Goal: Information Seeking & Learning: Learn about a topic

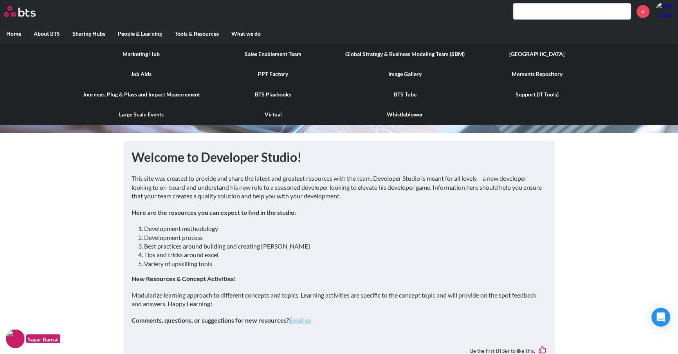
click at [413, 71] on link "Image Gallery" at bounding box center [405, 74] width 132 height 20
click at [522, 73] on link "Moments Repository" at bounding box center [537, 74] width 132 height 20
click at [267, 112] on link "Virtual" at bounding box center [273, 114] width 132 height 20
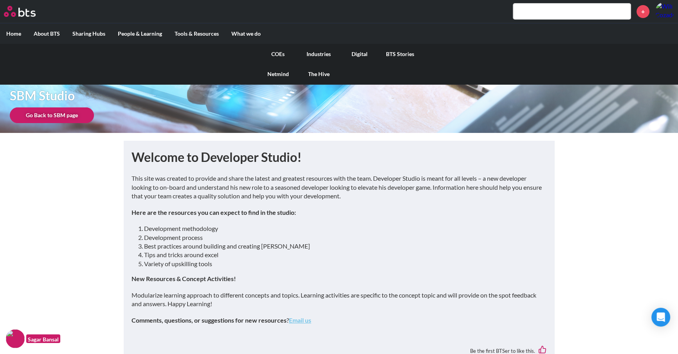
click at [351, 57] on link "Digital" at bounding box center [359, 54] width 41 height 20
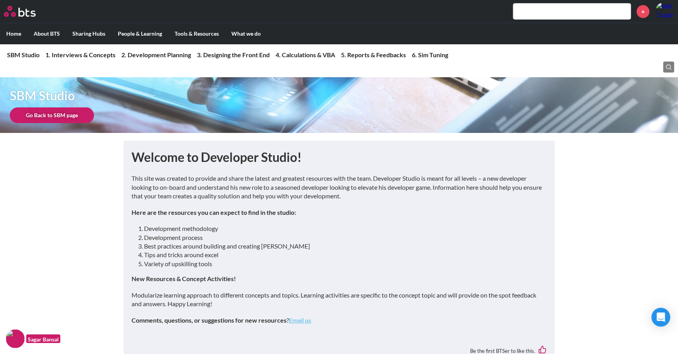
click at [547, 9] on input "text" at bounding box center [571, 12] width 117 height 16
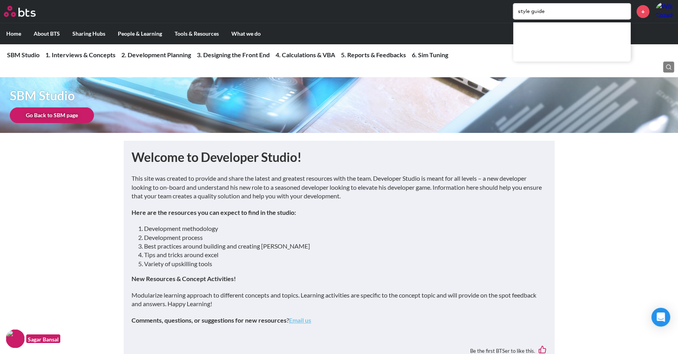
click at [575, 16] on input "style guide" at bounding box center [571, 12] width 117 height 16
click at [565, 32] on div at bounding box center [571, 41] width 117 height 39
click at [554, 11] on input "style guide" at bounding box center [571, 12] width 117 height 16
click at [555, 11] on input "style guide" at bounding box center [571, 12] width 117 height 16
click at [554, 11] on input "style guide" at bounding box center [571, 12] width 117 height 16
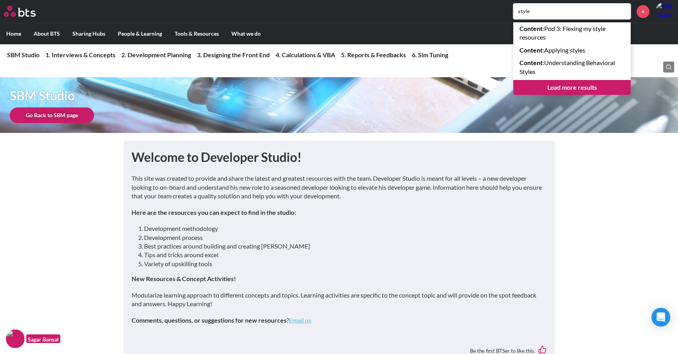
click at [549, 11] on input "style" at bounding box center [571, 12] width 117 height 16
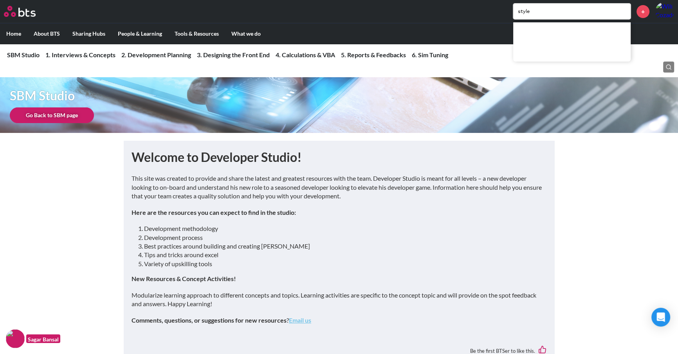
click at [549, 11] on input "style" at bounding box center [571, 12] width 117 height 16
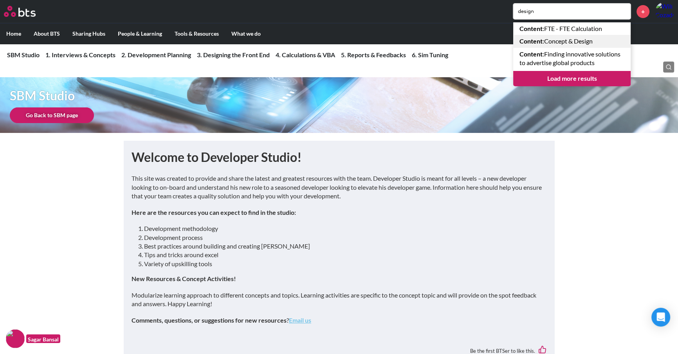
type input "design"
click at [591, 45] on link "Content : Concept & Design" at bounding box center [571, 41] width 117 height 13
click at [571, 79] on link "Load more results" at bounding box center [571, 78] width 117 height 15
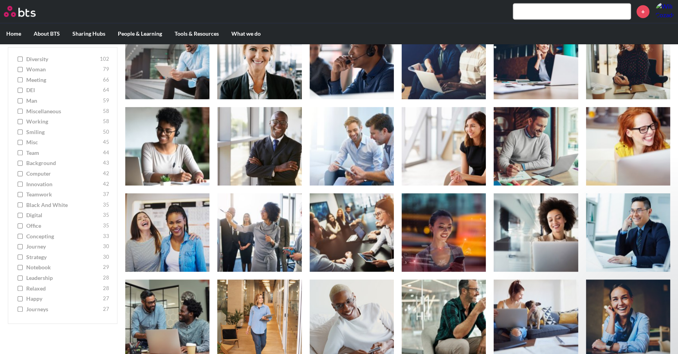
scroll to position [71, 0]
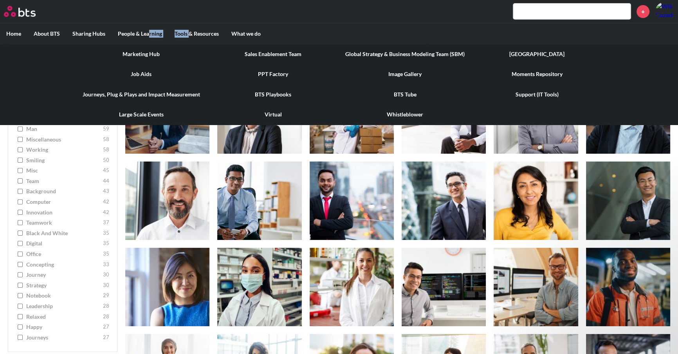
drag, startPoint x: 150, startPoint y: 31, endPoint x: 192, endPoint y: 28, distance: 42.4
click at [192, 28] on ul "Home About BTS Who we are How we work: Policies, Toolkits and Guidance Internal…" at bounding box center [339, 33] width 678 height 21
click at [289, 73] on link "PPT Factory" at bounding box center [273, 74] width 132 height 20
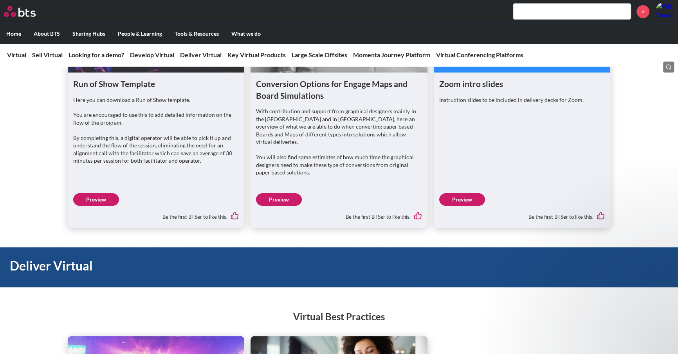
scroll to position [854, 0]
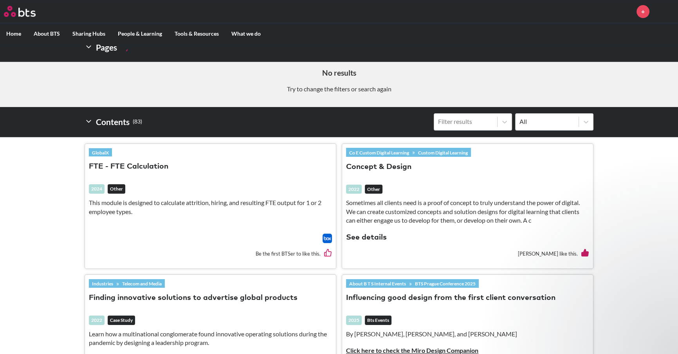
scroll to position [178, 0]
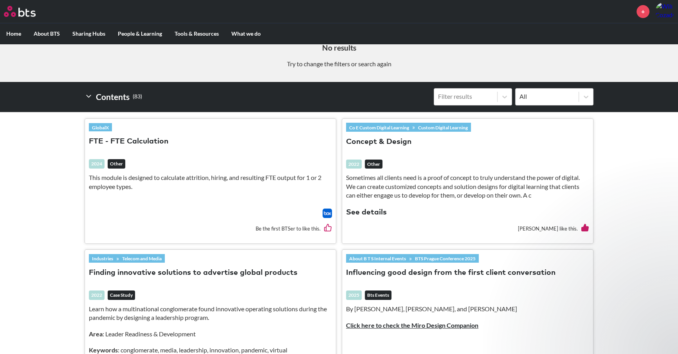
click at [395, 141] on button "Concept & Design" at bounding box center [378, 142] width 65 height 11
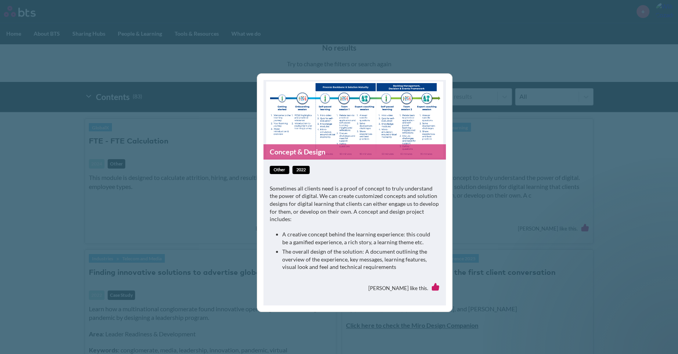
click at [491, 144] on div "Concept & Design other 2022 Sometimes all clients need is a proof of concept to…" at bounding box center [339, 177] width 678 height 354
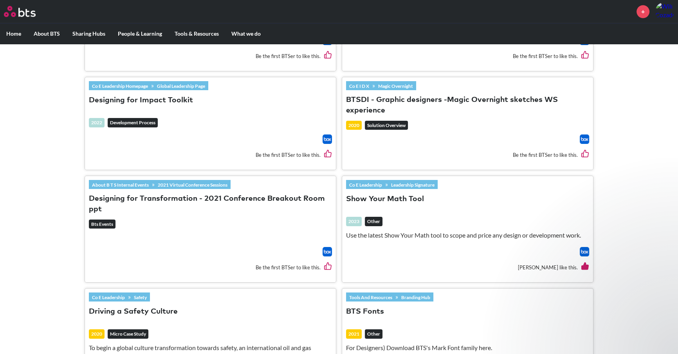
scroll to position [987, 0]
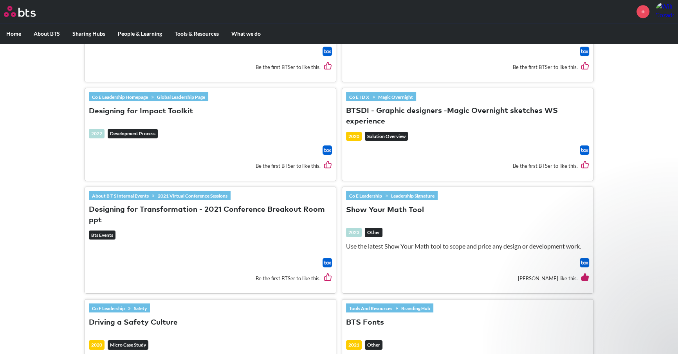
click at [433, 126] on button "BTSDI - Graphic designers -Magic Overnight sketches WS experience" at bounding box center [467, 116] width 243 height 21
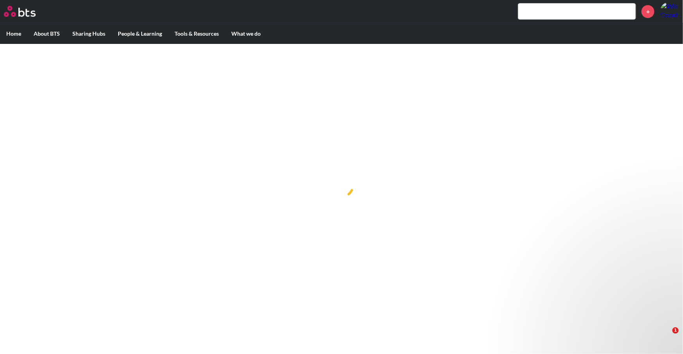
click at [492, 271] on div at bounding box center [341, 185] width 683 height 283
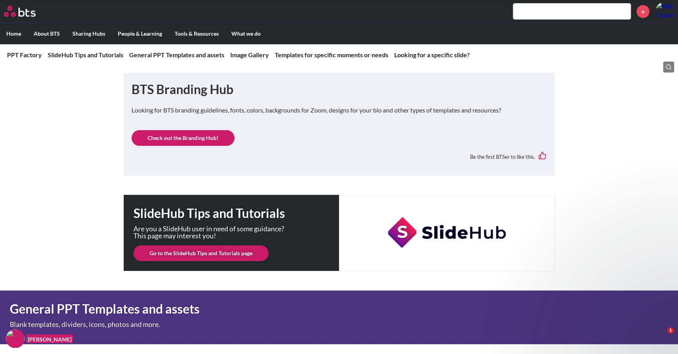
scroll to position [142, 0]
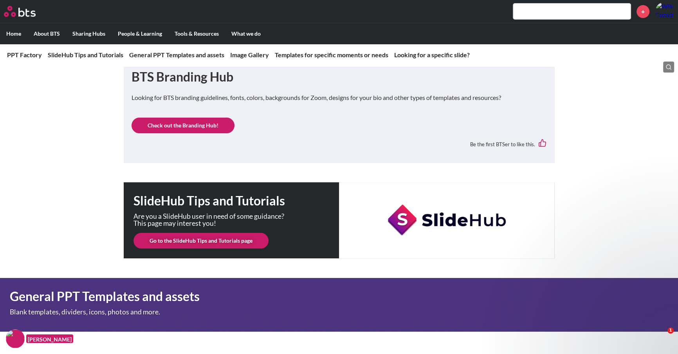
click at [215, 125] on link "Check out the Branding Hub!" at bounding box center [183, 125] width 103 height 16
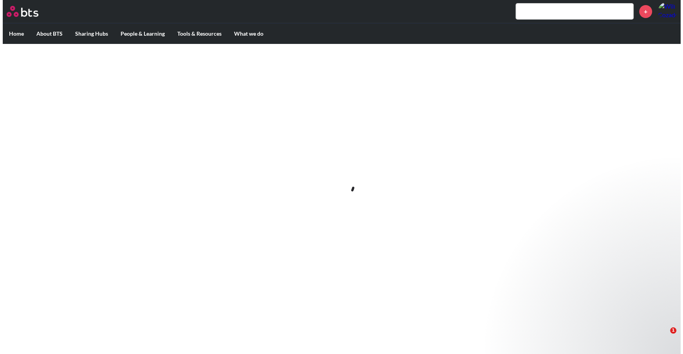
scroll to position [0, 0]
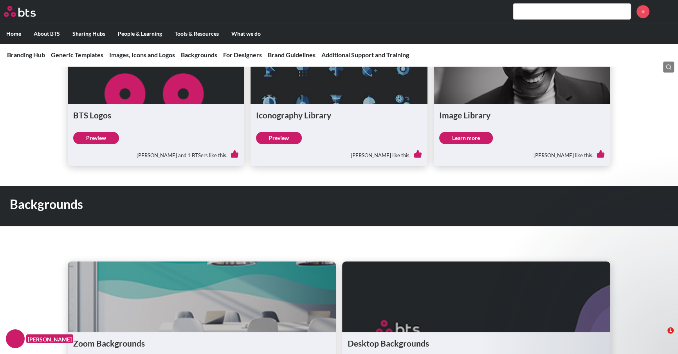
scroll to position [676, 0]
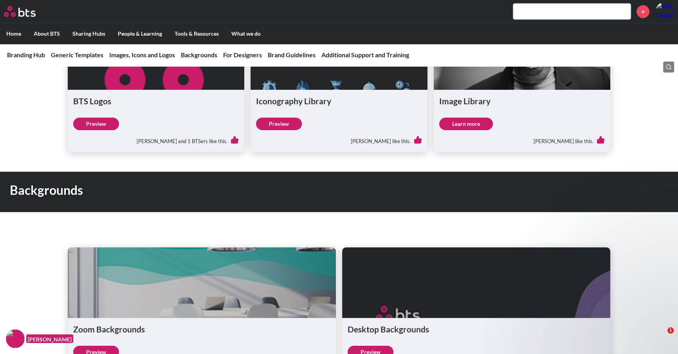
click at [372, 70] on figure at bounding box center [339, 54] width 177 height 70
click at [273, 121] on link "Preview" at bounding box center [279, 123] width 46 height 13
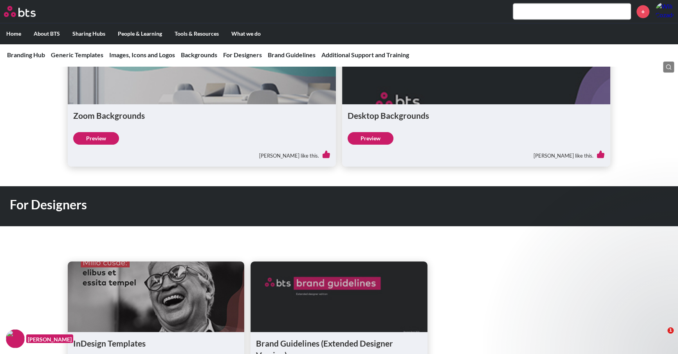
scroll to position [1068, 0]
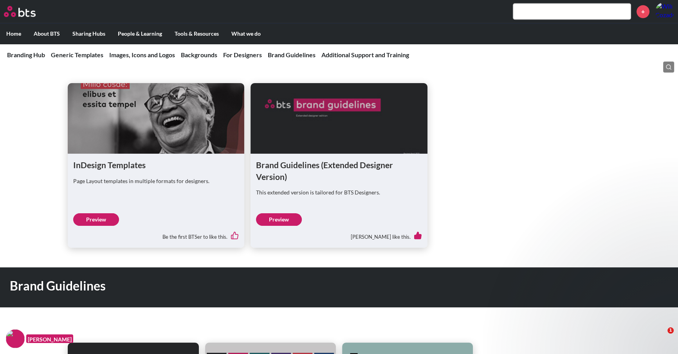
click at [112, 214] on link "Preview" at bounding box center [96, 219] width 46 height 13
click at [272, 216] on link "Preview" at bounding box center [279, 219] width 46 height 13
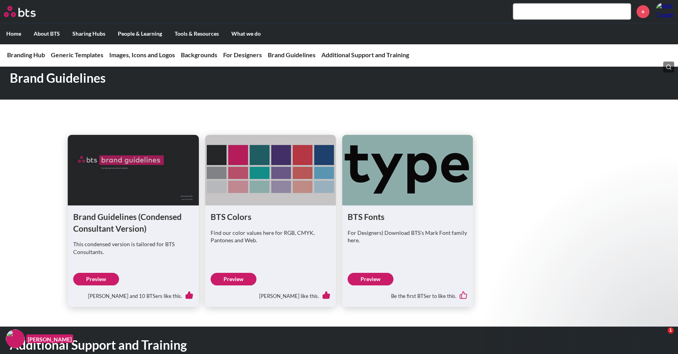
scroll to position [1281, 0]
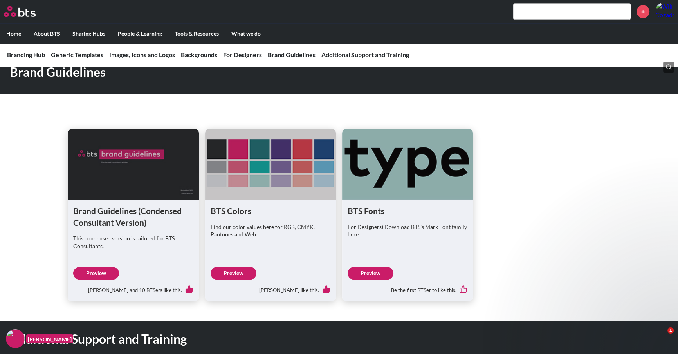
click at [105, 273] on link "Preview" at bounding box center [96, 273] width 46 height 13
click at [243, 271] on link "Preview" at bounding box center [234, 273] width 46 height 13
click at [365, 272] on link "Preview" at bounding box center [371, 273] width 46 height 13
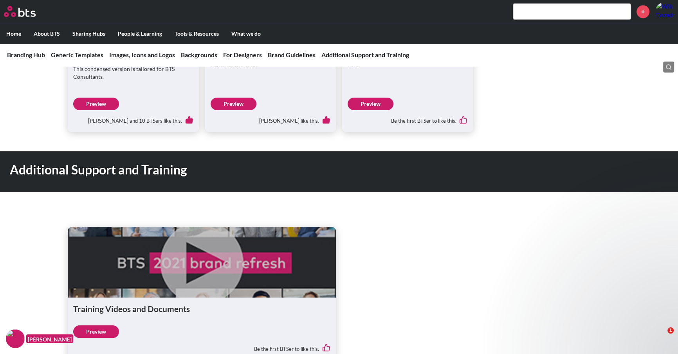
scroll to position [1500, 0]
